Goal: Communication & Community: Answer question/provide support

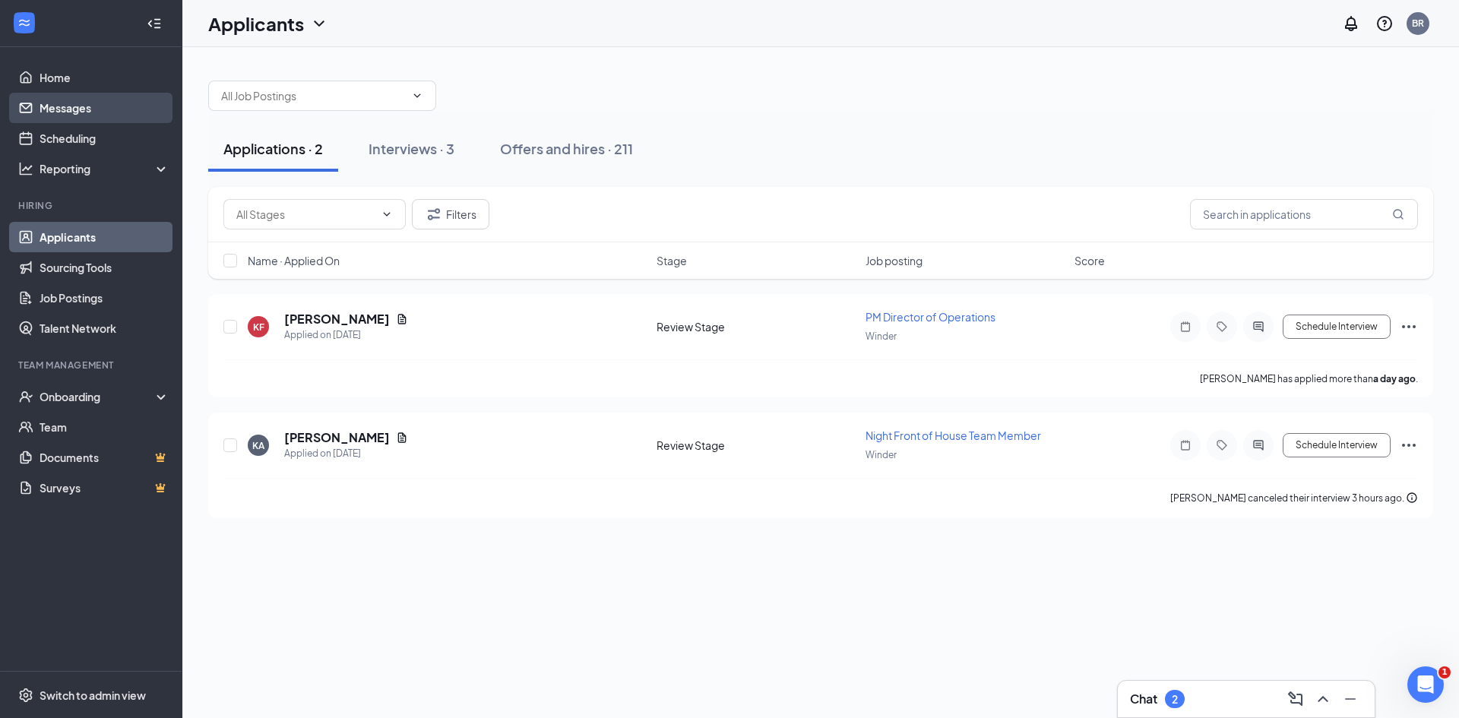
click at [90, 109] on link "Messages" at bounding box center [105, 108] width 130 height 30
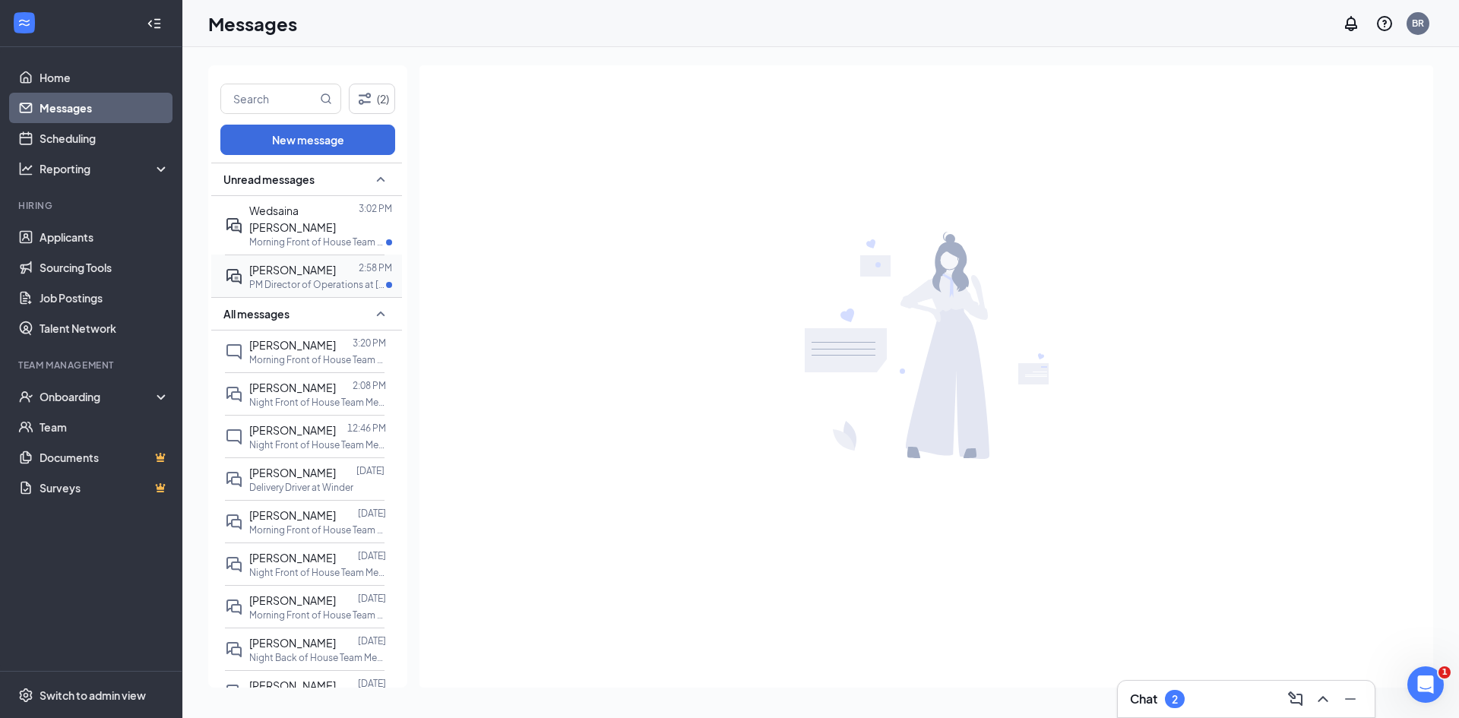
click at [311, 254] on div "[PERSON_NAME] 2:58 PM PM Director of Operations at [GEOGRAPHIC_DATA]" at bounding box center [305, 275] width 160 height 43
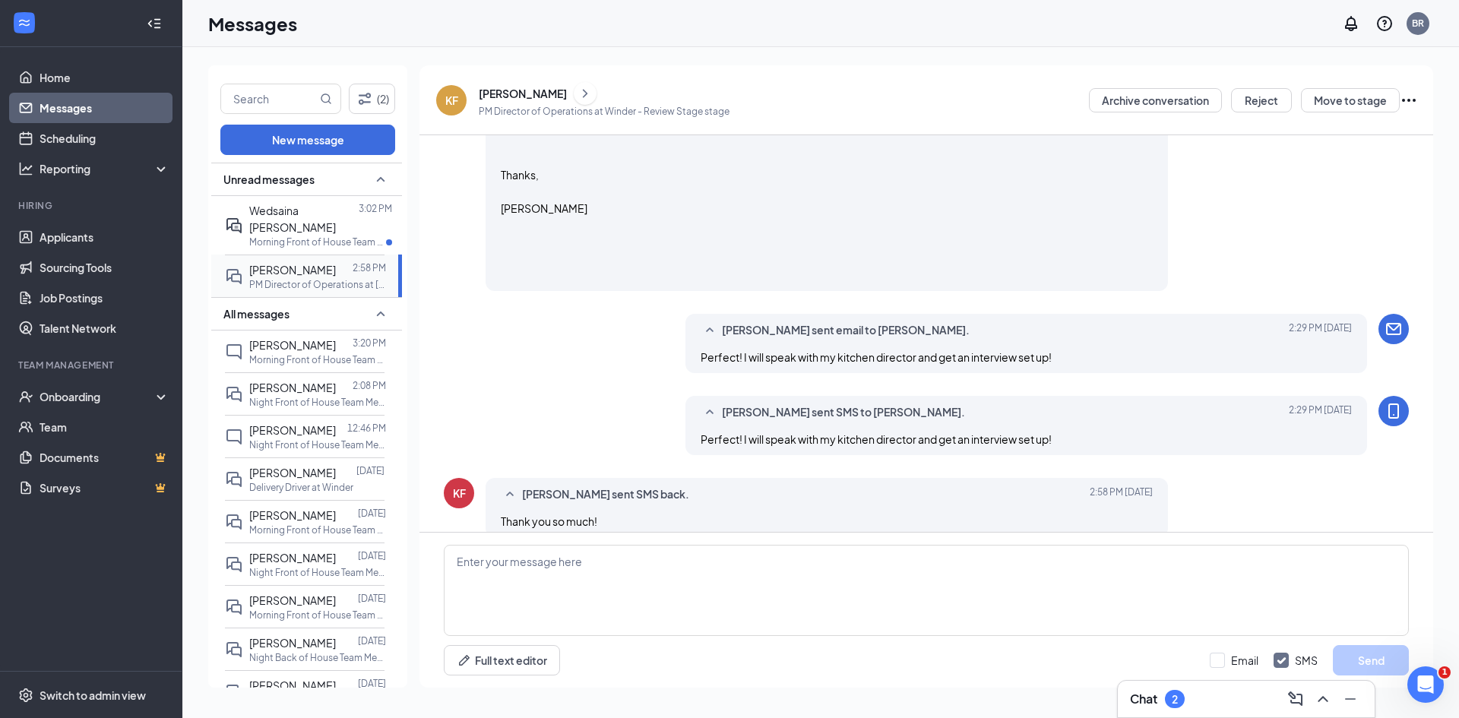
scroll to position [784, 0]
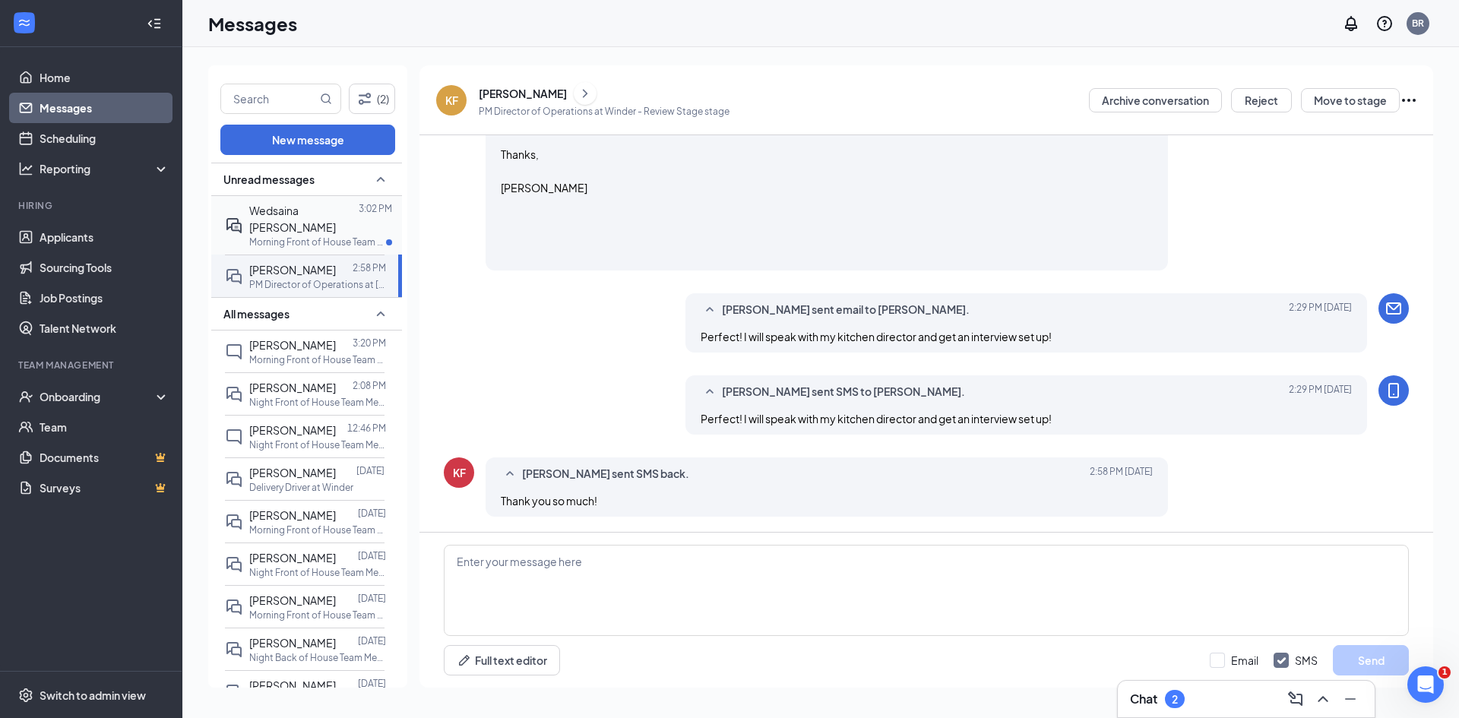
click at [275, 209] on span "Wedsaina [PERSON_NAME]" at bounding box center [292, 219] width 87 height 30
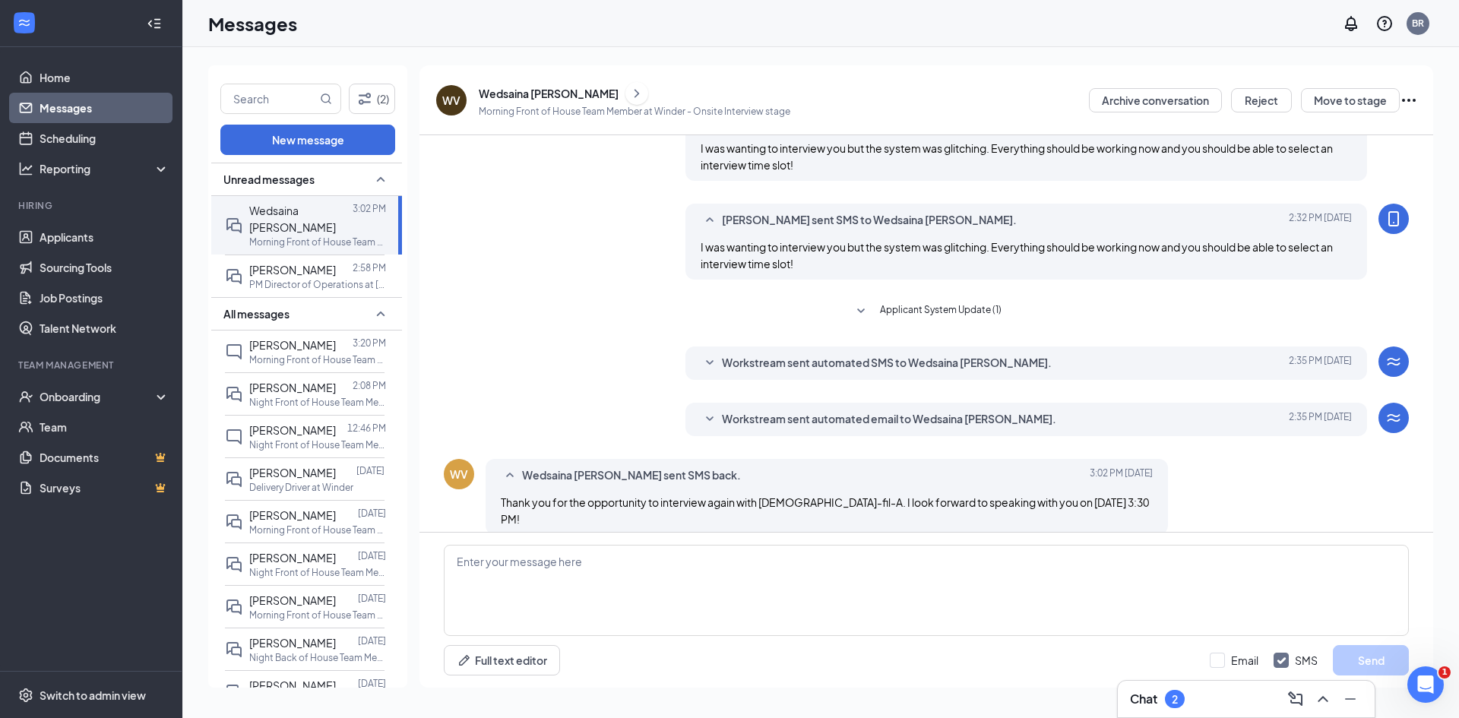
scroll to position [360, 0]
click at [710, 465] on div "Wedsaina [PERSON_NAME] sent SMS back." at bounding box center [803, 474] width 562 height 18
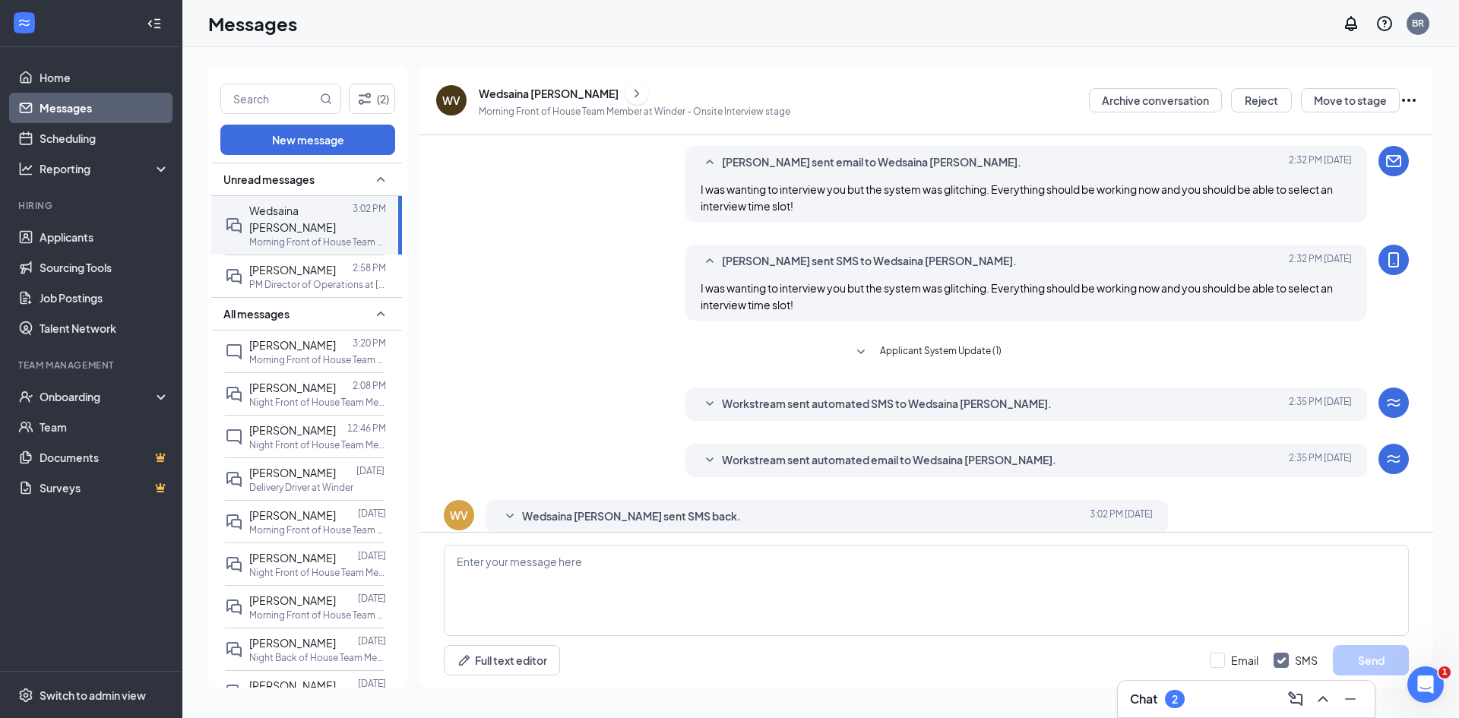
click at [681, 507] on span "Wedsaina [PERSON_NAME] sent SMS back." at bounding box center [631, 516] width 219 height 18
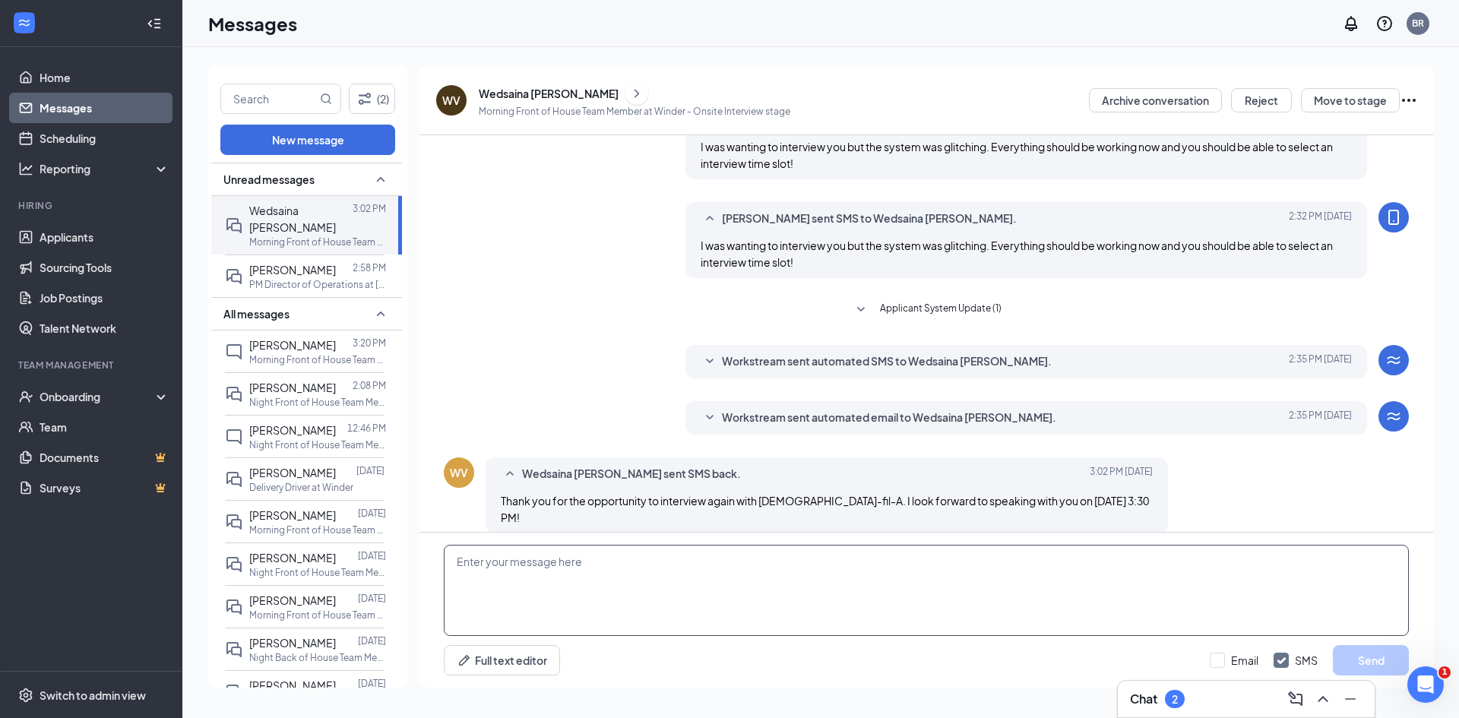
click at [683, 566] on textarea at bounding box center [926, 590] width 965 height 91
type textarea "I love forward to it as well!"
click at [1215, 660] on input "Email" at bounding box center [1233, 660] width 49 height 15
checkbox input "true"
click at [1339, 644] on div "I love forward to it as well! Full text editor Email SMS Send" at bounding box center [925, 610] width 1013 height 155
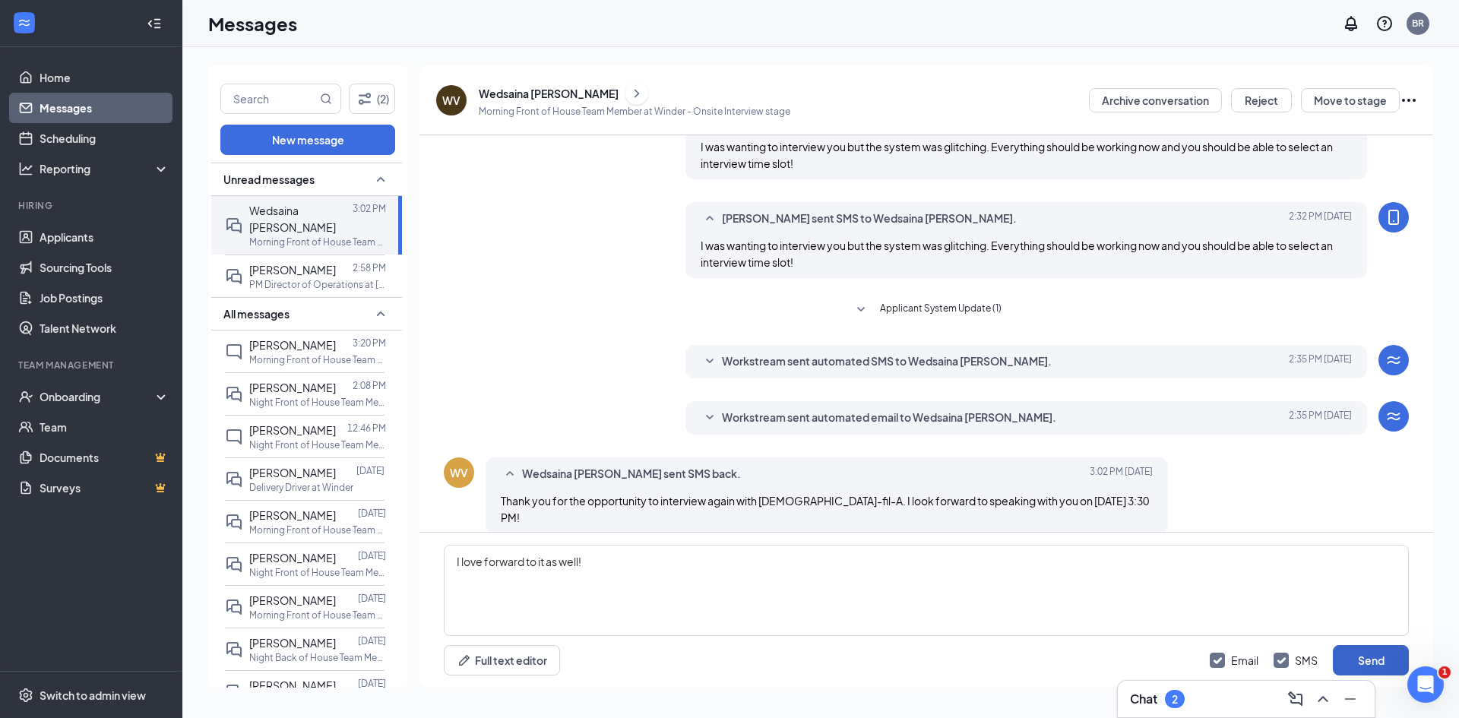
click at [1346, 653] on button "Send" at bounding box center [1370, 660] width 76 height 30
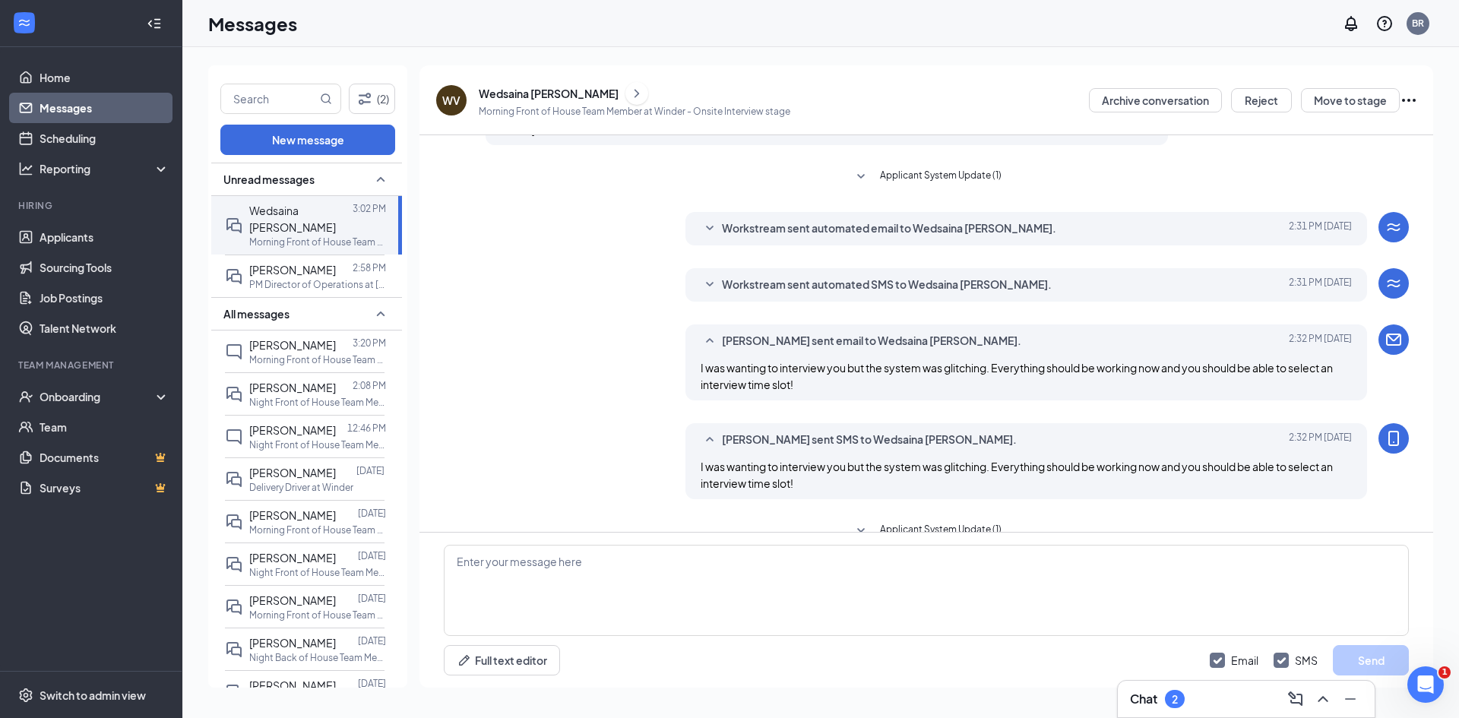
scroll to position [0, 0]
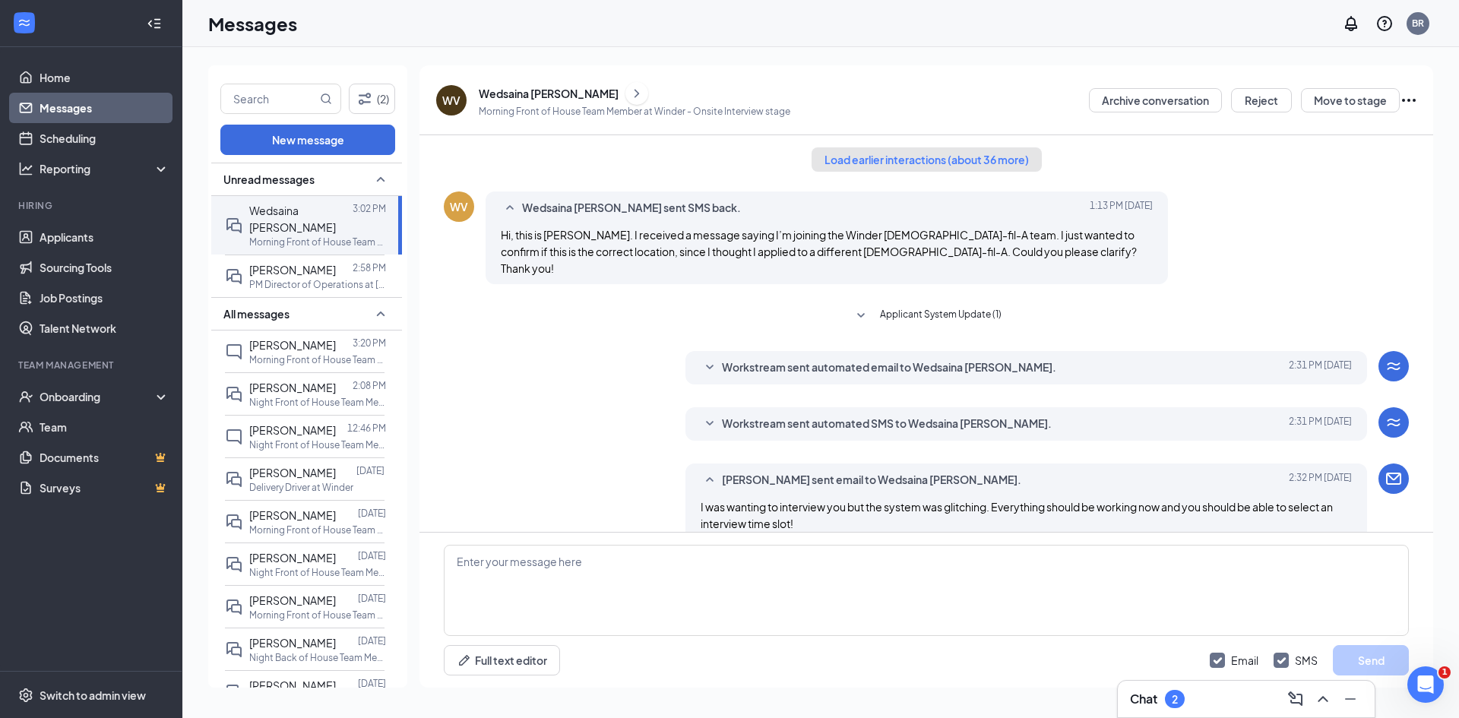
click at [940, 168] on button "Load earlier interactions (about 36 more)" at bounding box center [926, 159] width 230 height 24
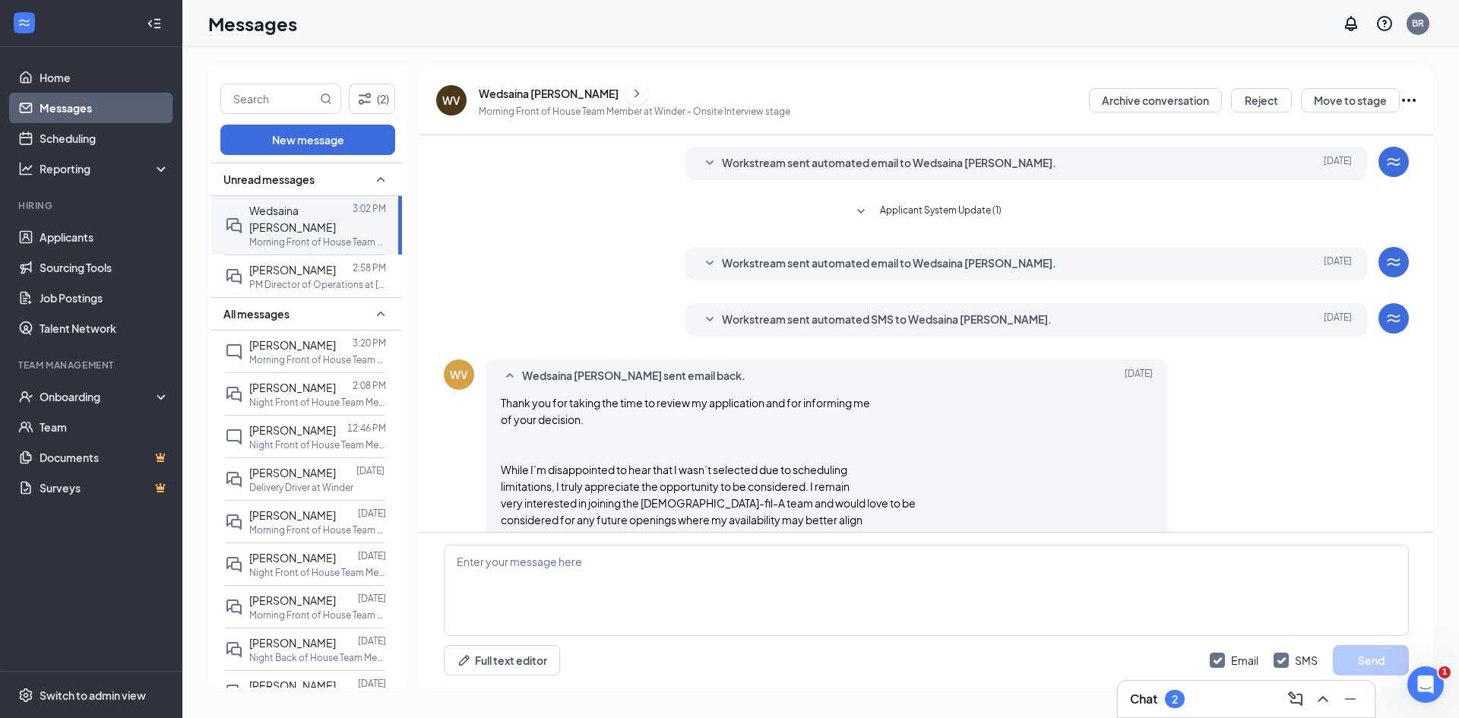
scroll to position [1443, 0]
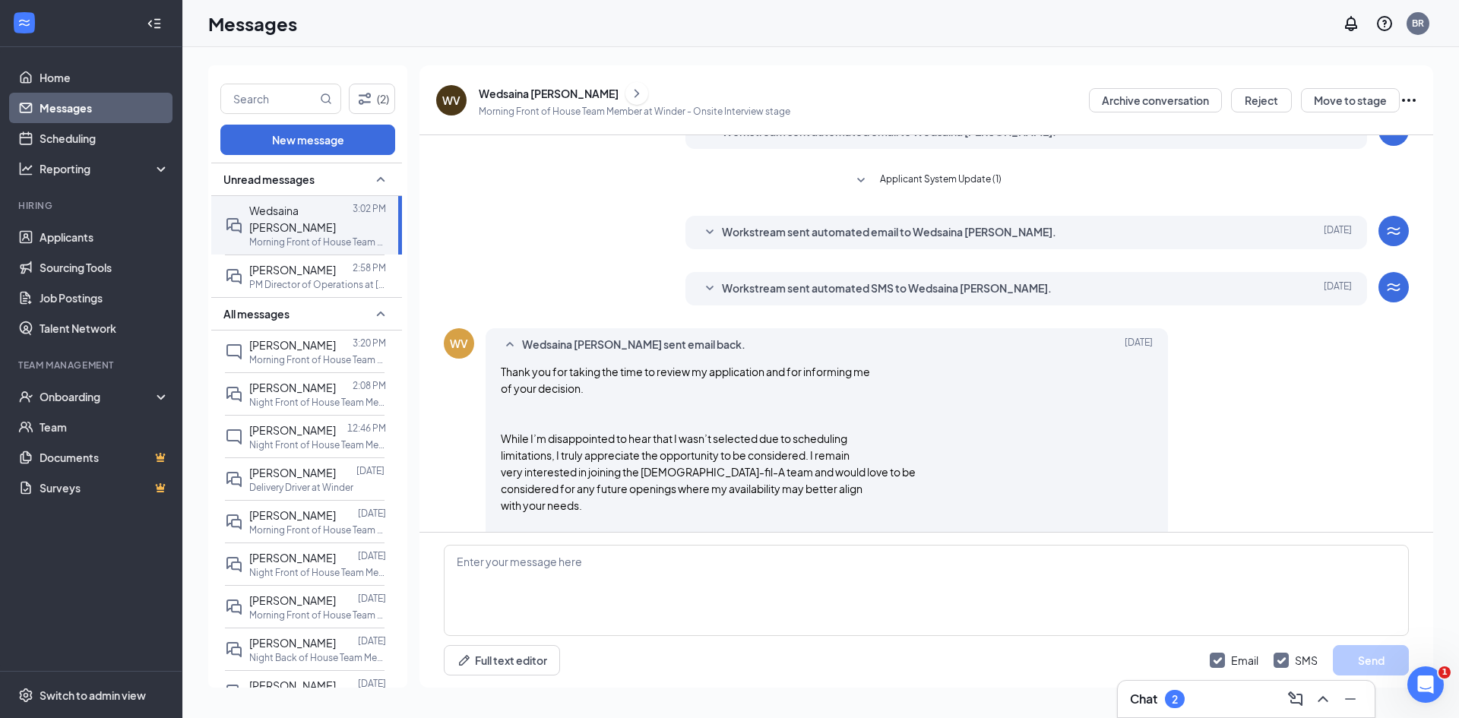
click at [703, 289] on icon "SmallChevronDown" at bounding box center [709, 289] width 18 height 18
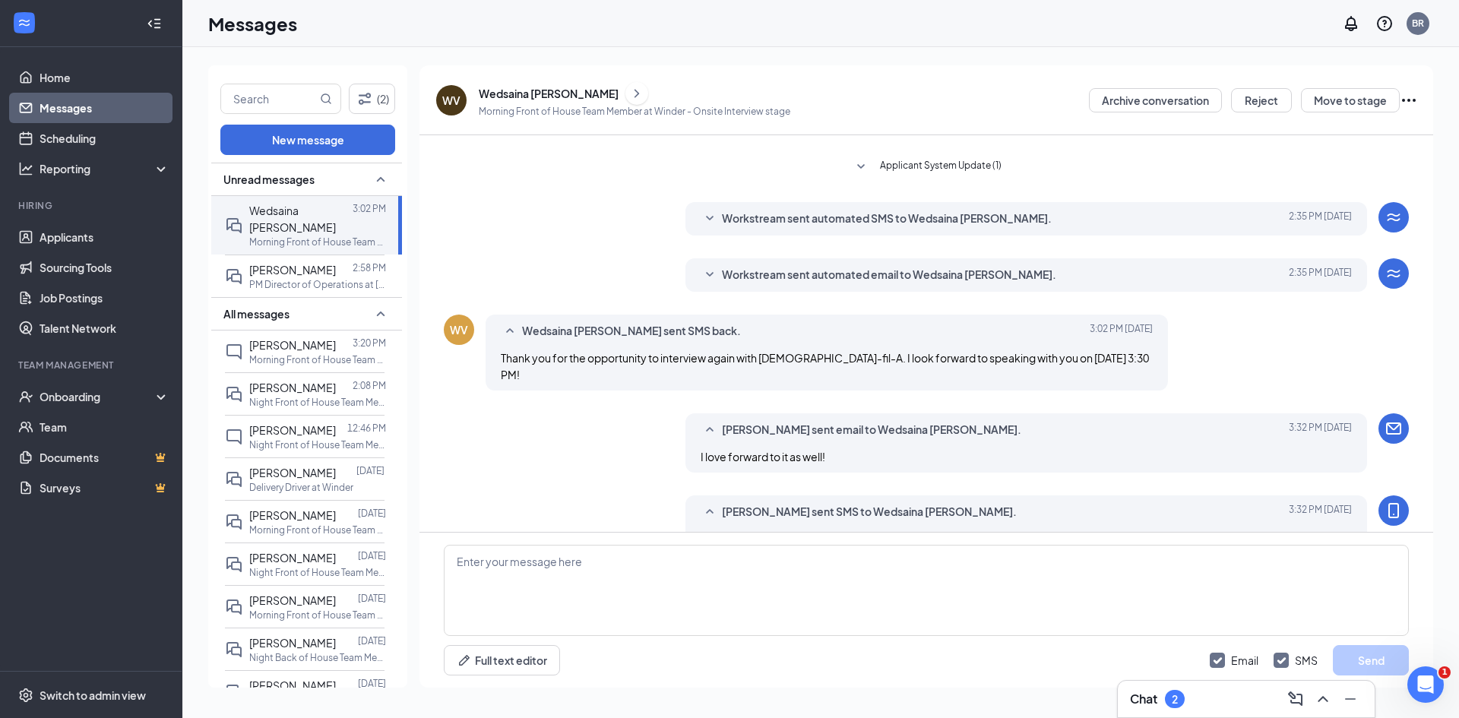
scroll to position [3668, 0]
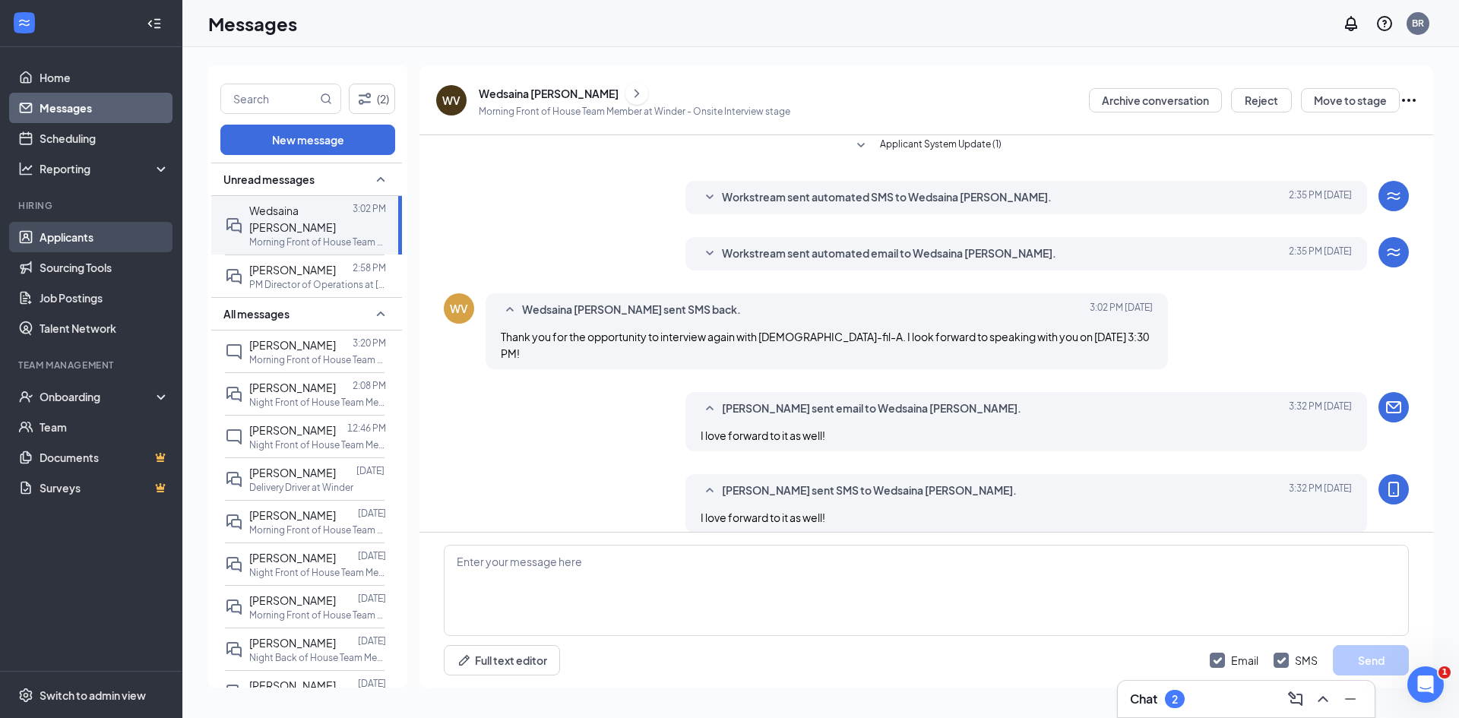
click at [79, 246] on link "Applicants" at bounding box center [105, 237] width 130 height 30
